Goal: Navigation & Orientation: Find specific page/section

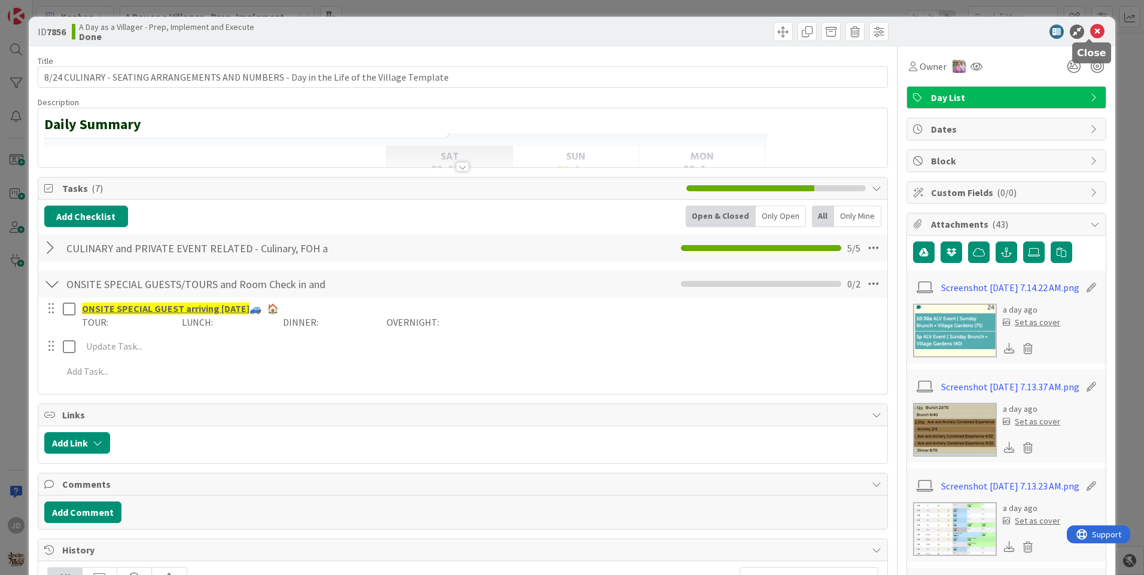
click at [1092, 31] on icon at bounding box center [1097, 32] width 14 height 14
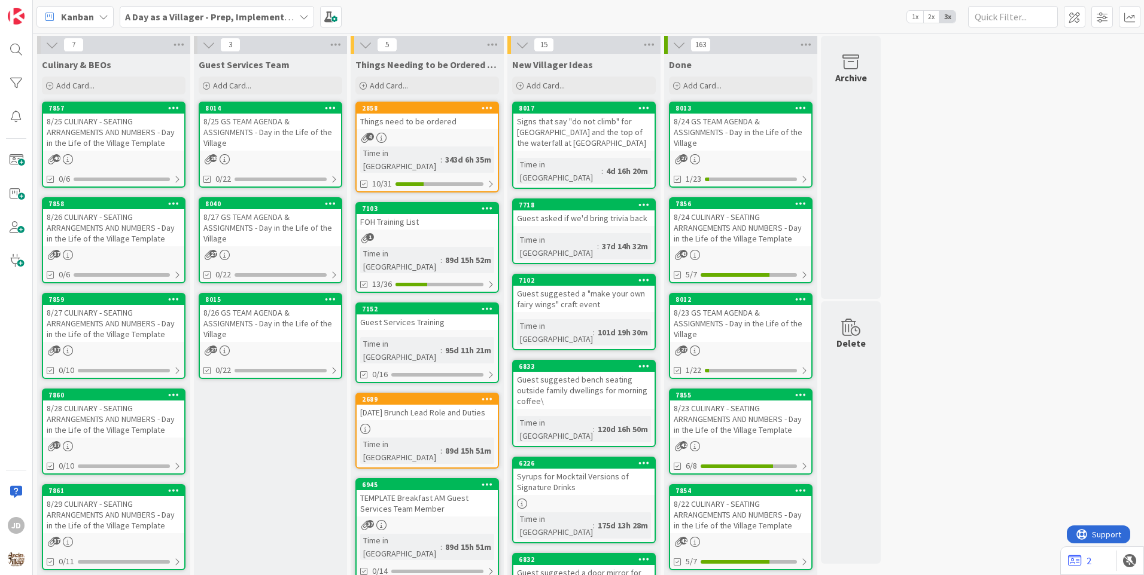
click at [257, 142] on div "8/25 GS TEAM AGENDA & ASSIGNMENTS - Day in the Life of the Village" at bounding box center [270, 132] width 141 height 37
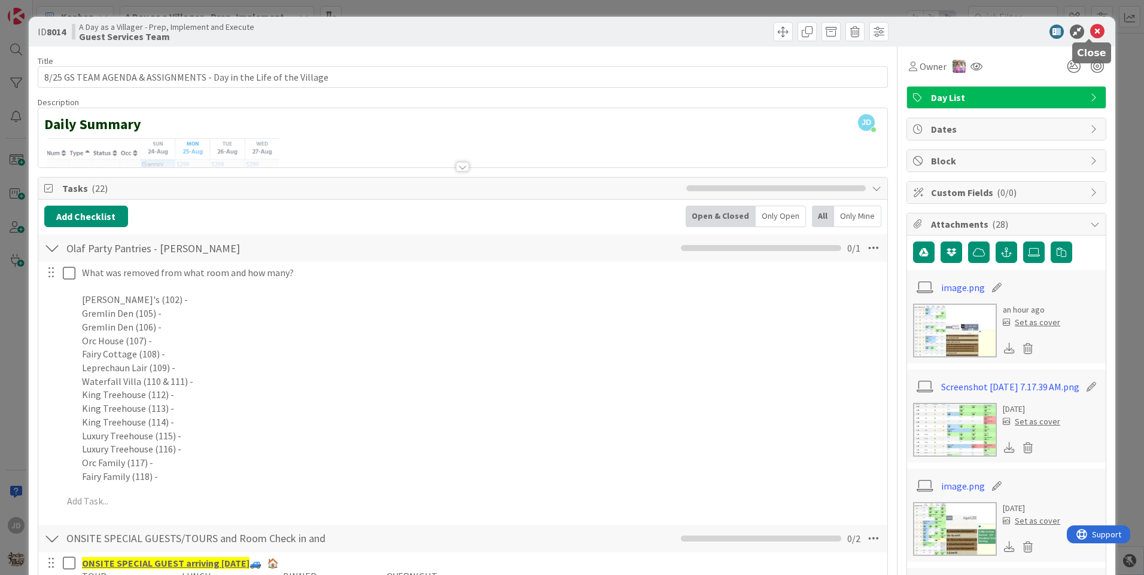
click at [1091, 34] on icon at bounding box center [1097, 32] width 14 height 14
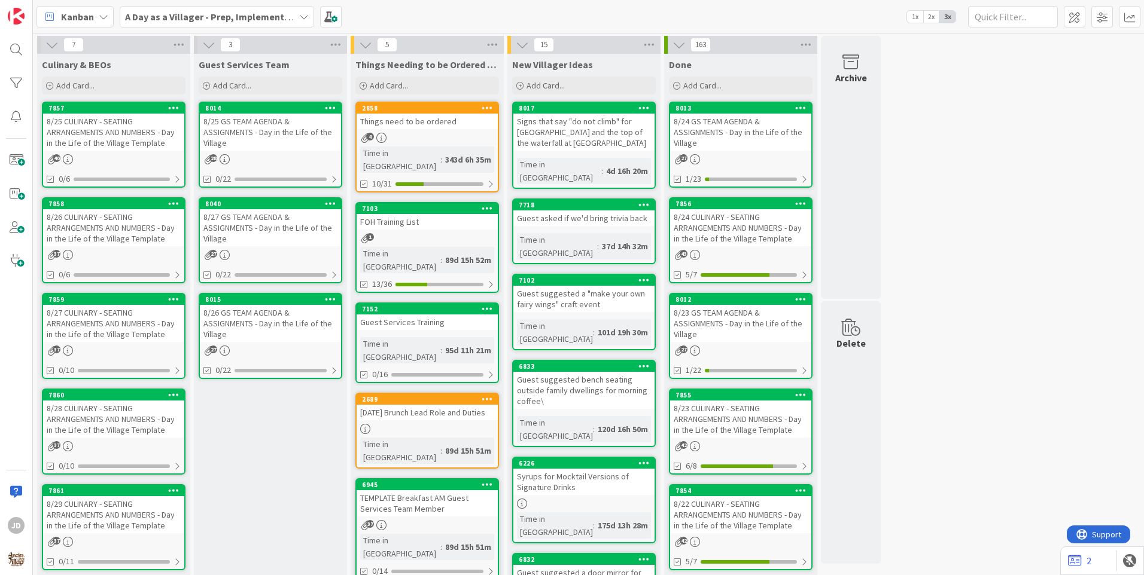
click at [143, 145] on div "8/25 CULINARY - SEATING ARRANGEMENTS AND NUMBERS - Day in the Life of the Villa…" at bounding box center [113, 132] width 141 height 37
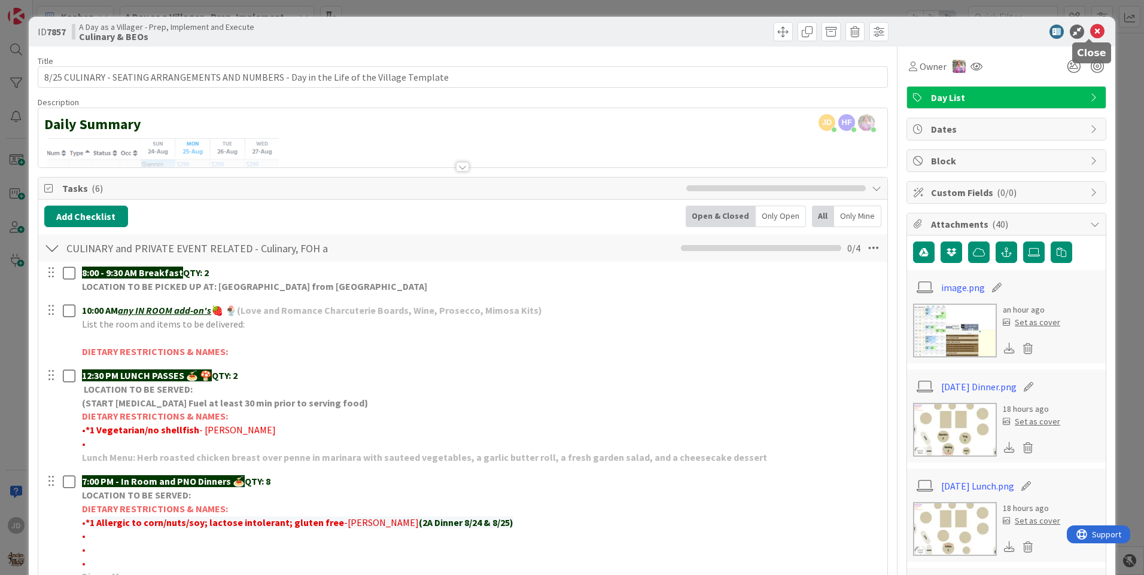
click at [1090, 28] on icon at bounding box center [1097, 32] width 14 height 14
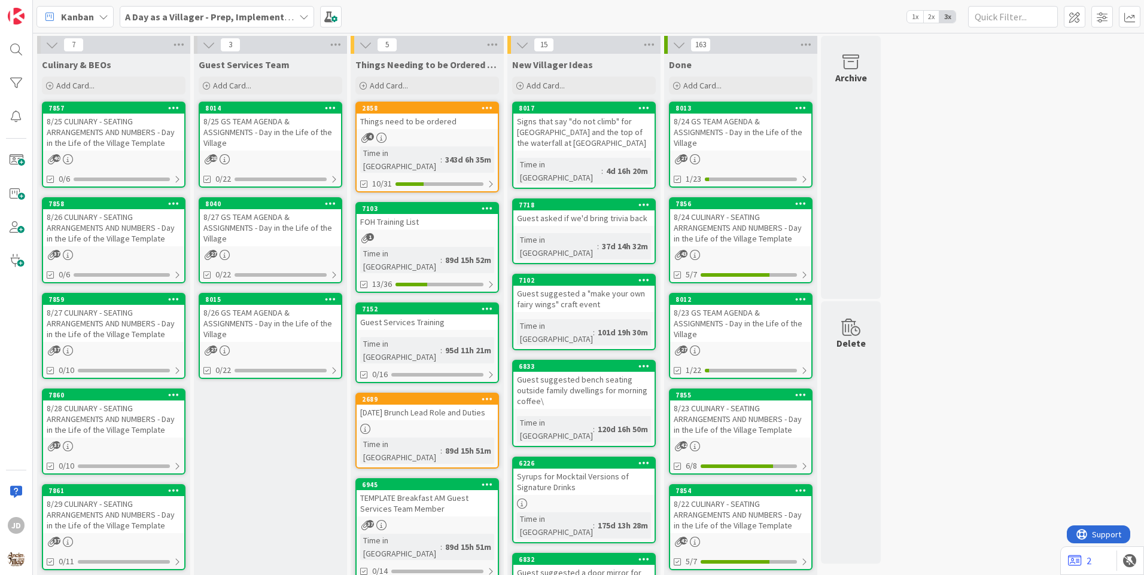
click at [300, 137] on div "8/25 GS TEAM AGENDA & ASSIGNMENTS - Day in the Life of the Village" at bounding box center [270, 132] width 141 height 37
